Goal: Transaction & Acquisition: Obtain resource

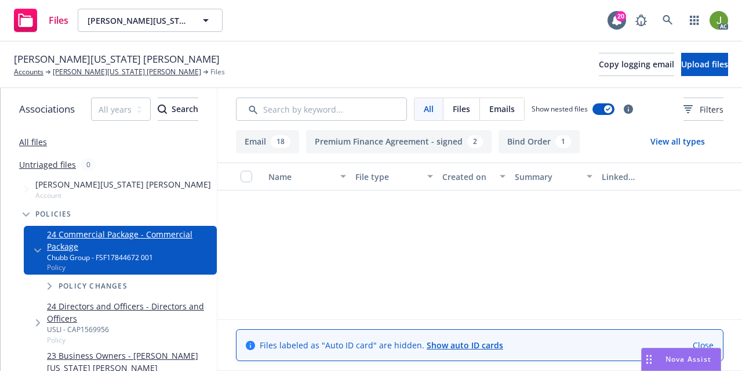
scroll to position [984, 0]
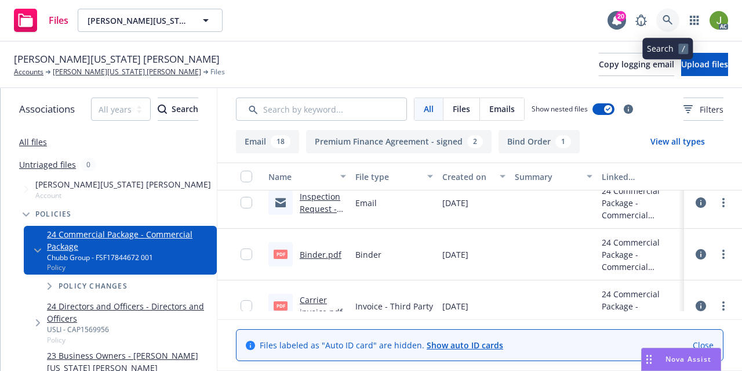
click at [663, 25] on icon at bounding box center [668, 20] width 10 height 10
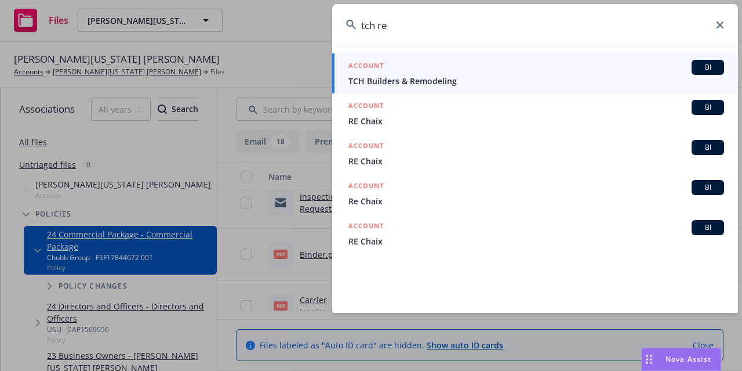
type input "tch re"
click at [403, 77] on span "TCH Builders & Remodeling" at bounding box center [537, 81] width 376 height 12
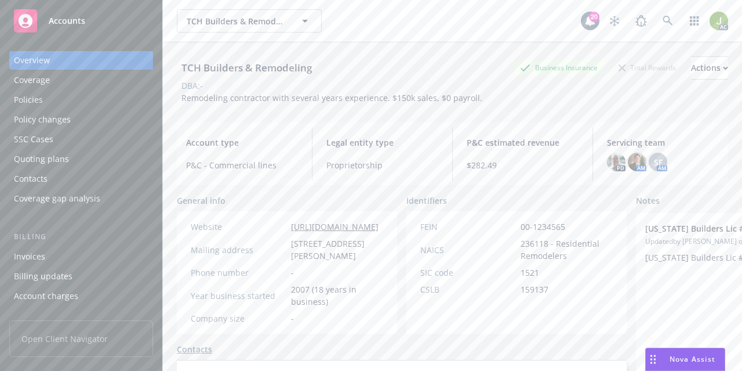
click at [61, 254] on div "Invoices" at bounding box center [81, 256] width 135 height 19
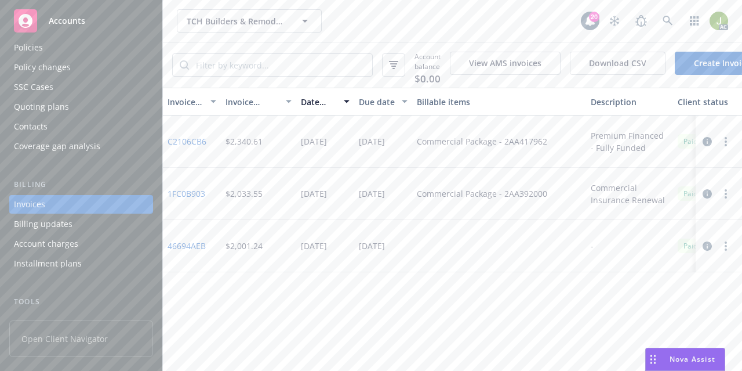
scroll to position [129, 0]
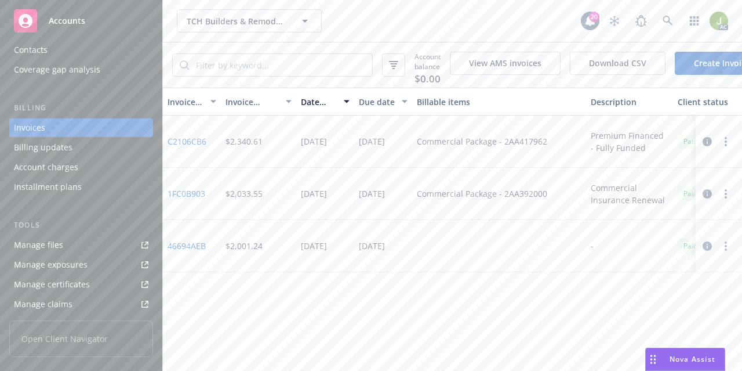
click at [81, 242] on link "Manage files" at bounding box center [81, 244] width 144 height 19
click at [668, 19] on icon at bounding box center [668, 21] width 10 height 10
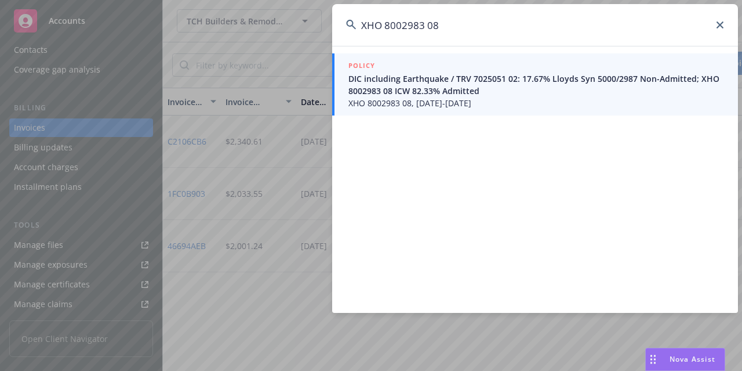
type input "XHO 8002983 08"
click at [382, 74] on span "DIC including Earthquake / TRV 7025051 02: 17.67% Lloyds Syn 5000/2987 Non-Admi…" at bounding box center [537, 84] width 376 height 24
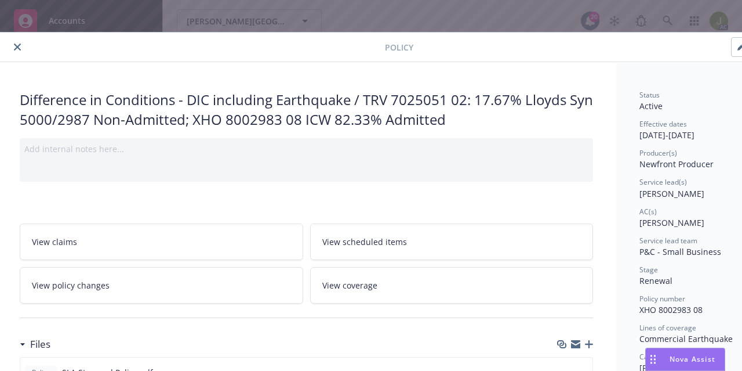
scroll to position [0, 4]
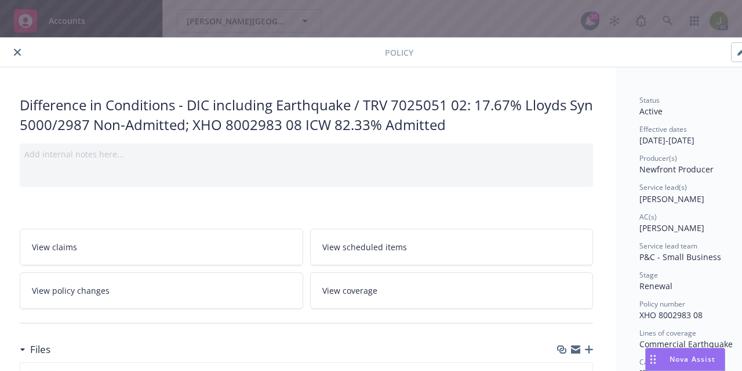
click at [19, 52] on icon "close" at bounding box center [17, 52] width 7 height 7
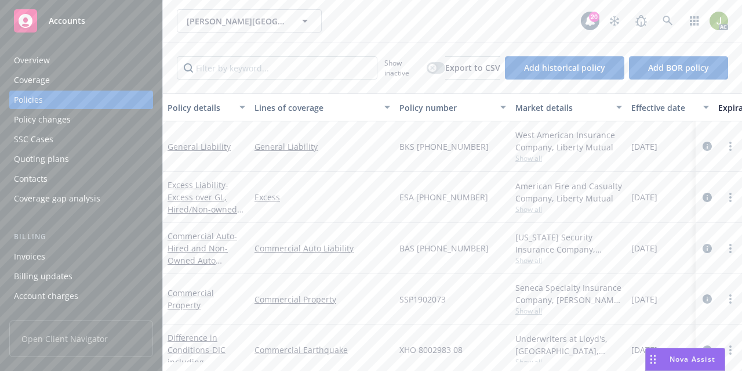
click at [38, 255] on div "Invoices" at bounding box center [29, 256] width 31 height 19
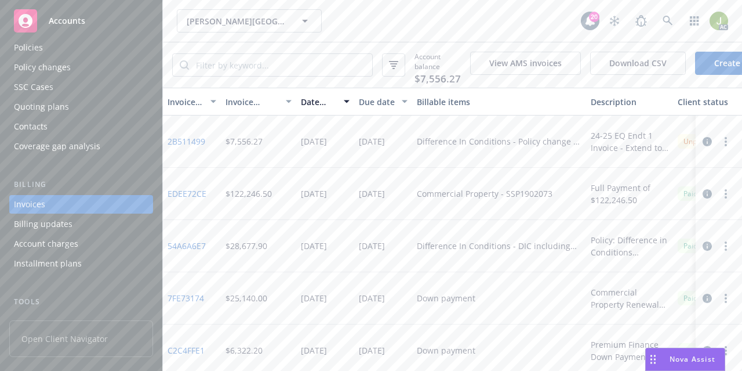
click at [184, 147] on link "2B511499" at bounding box center [187, 141] width 38 height 12
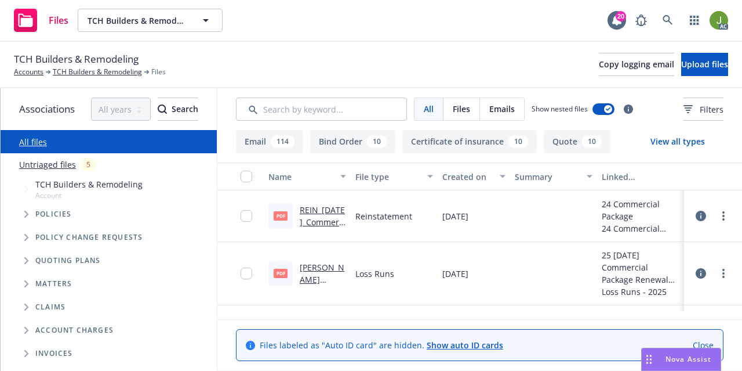
click at [320, 222] on link "REIN_08-24-2025_Commercial Package.pdf" at bounding box center [323, 234] width 46 height 60
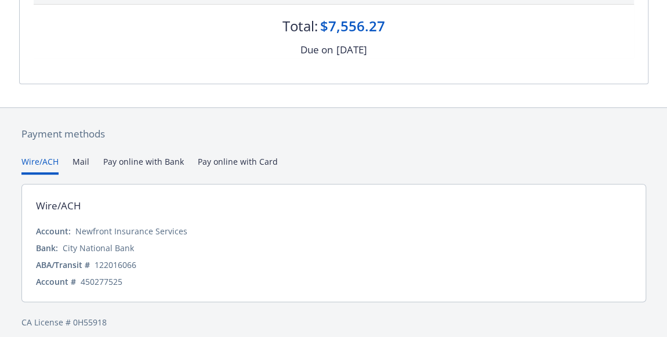
scroll to position [262, 0]
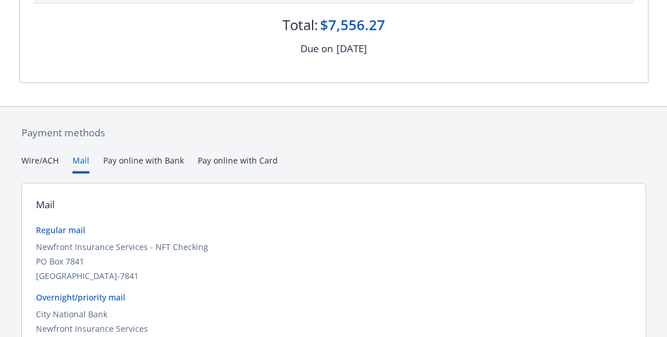
click at [85, 159] on button "Mail" at bounding box center [80, 163] width 17 height 19
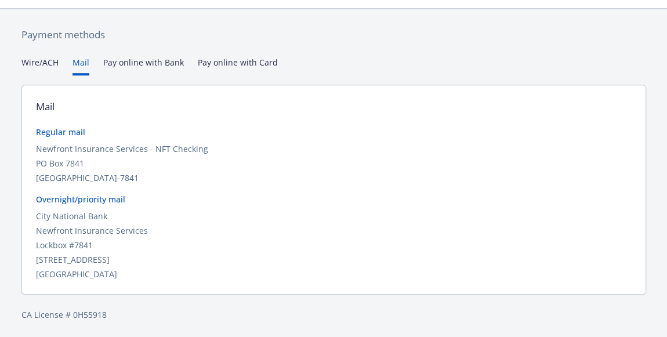
scroll to position [360, 0]
